Goal: Find specific page/section: Locate item on page

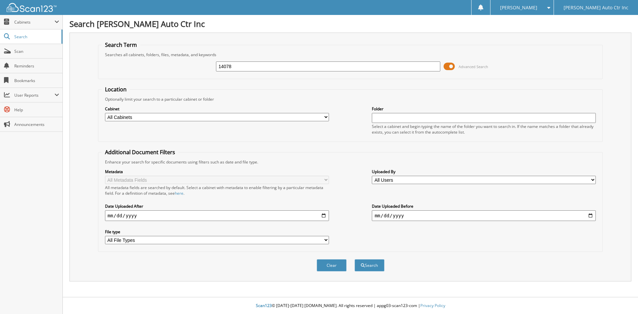
type input "14078"
click at [355, 259] on button "Search" at bounding box center [370, 265] width 30 height 12
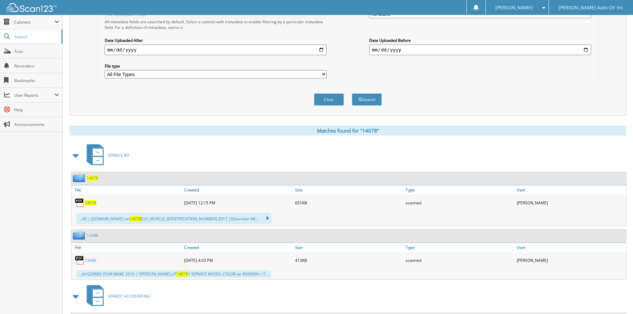
scroll to position [166, 0]
click at [86, 202] on span "14078" at bounding box center [91, 203] width 12 height 6
click at [333, 101] on button "Clear" at bounding box center [329, 99] width 30 height 12
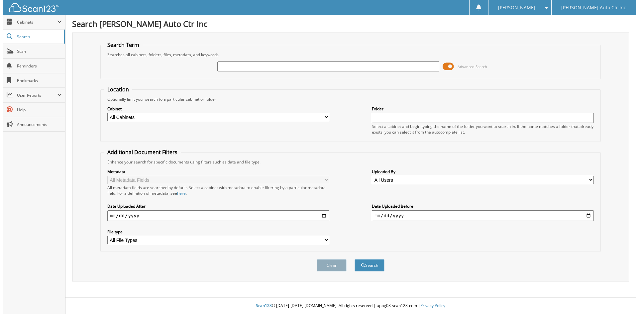
scroll to position [0, 0]
